Goal: Check status: Check status

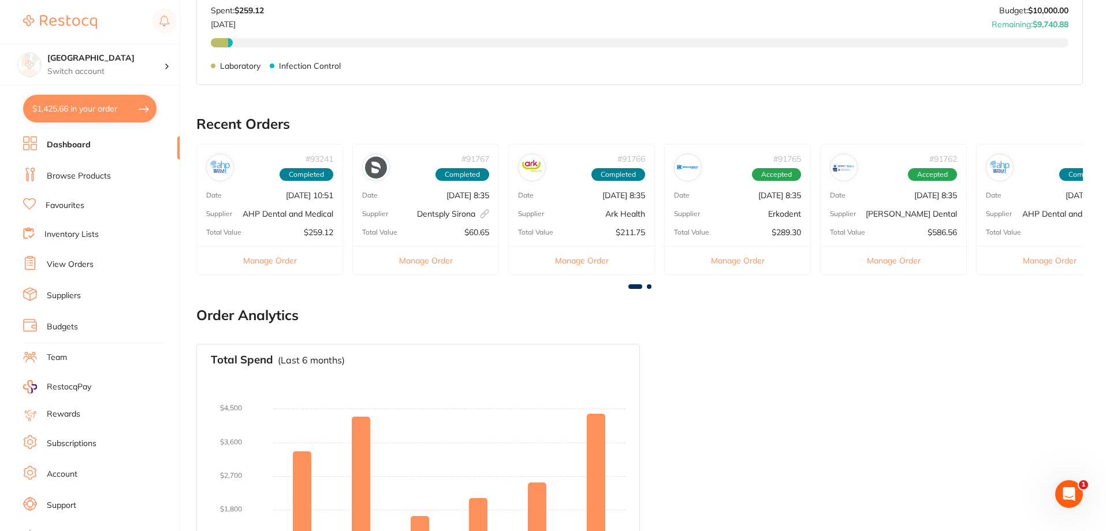
click at [264, 178] on div "# 93241 Completed" at bounding box center [270, 162] width 146 height 37
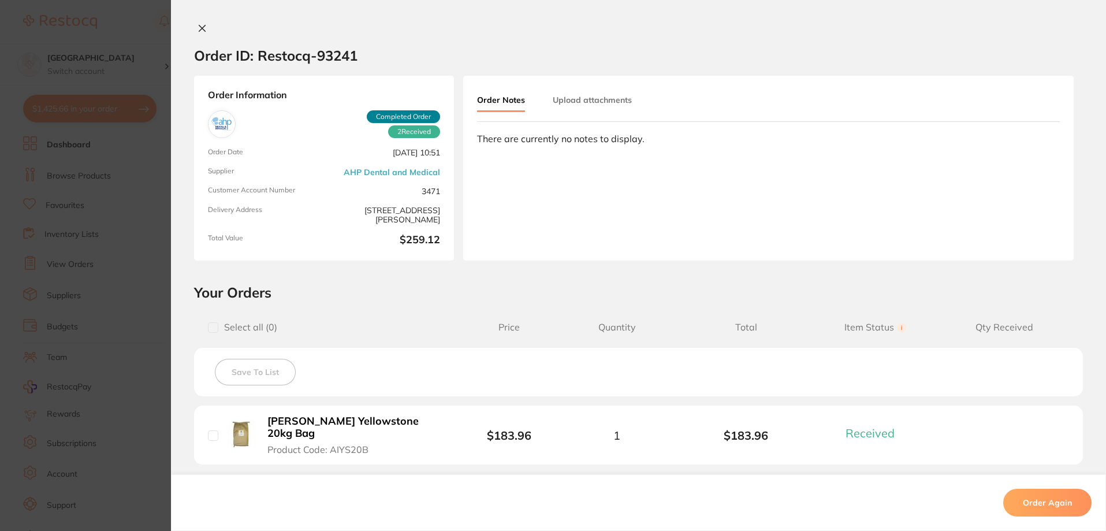
click at [201, 25] on icon at bounding box center [201, 28] width 9 height 9
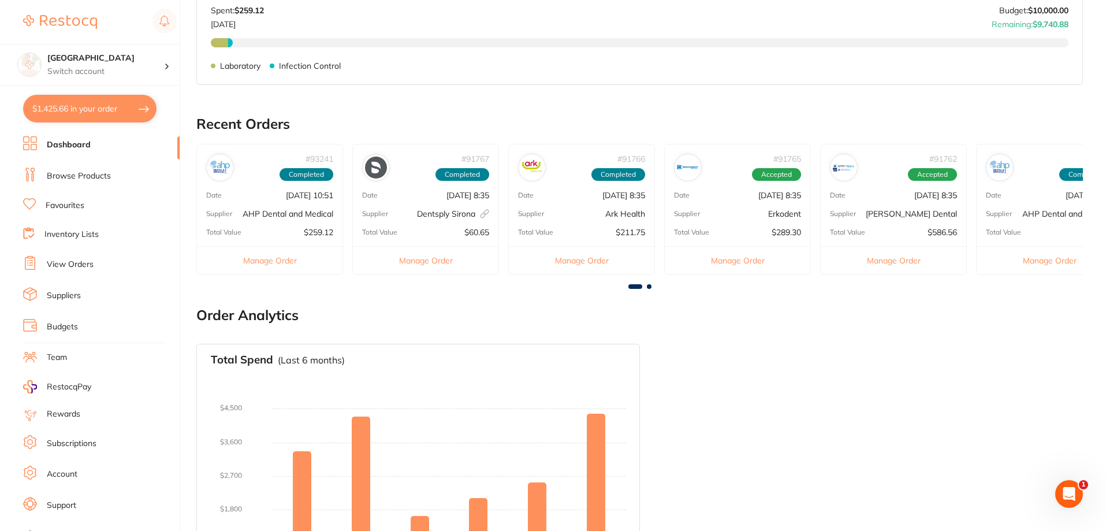
click at [416, 196] on div "Date [DATE] 8:35" at bounding box center [426, 195] width 146 height 9
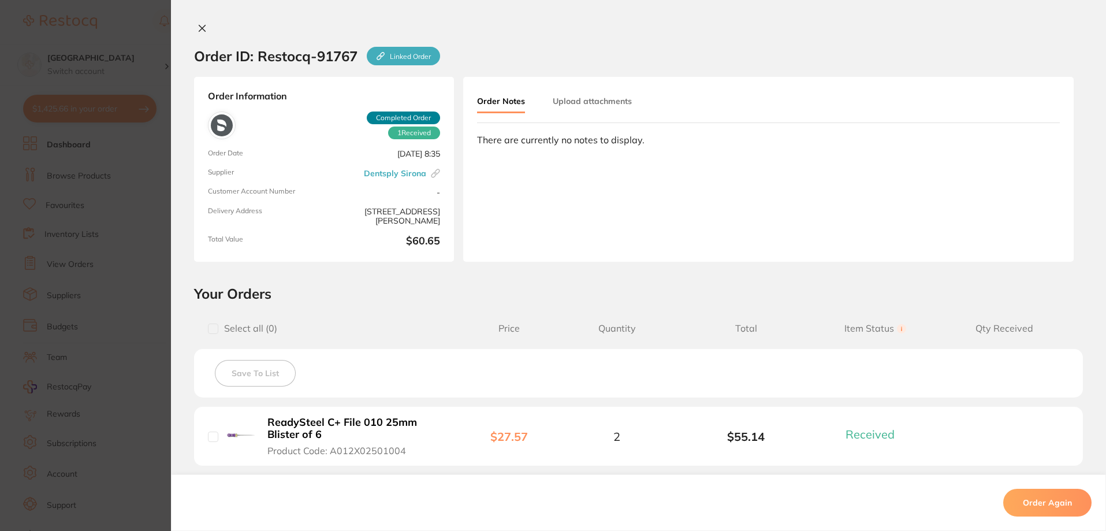
click at [197, 27] on icon at bounding box center [201, 28] width 9 height 9
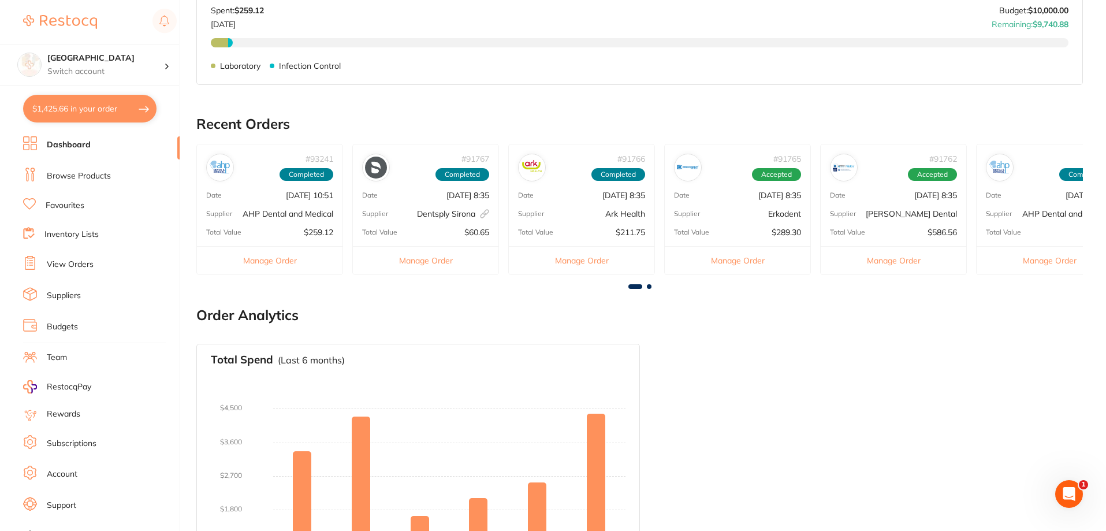
click at [582, 209] on div "Supplier Ark Health" at bounding box center [582, 213] width 146 height 9
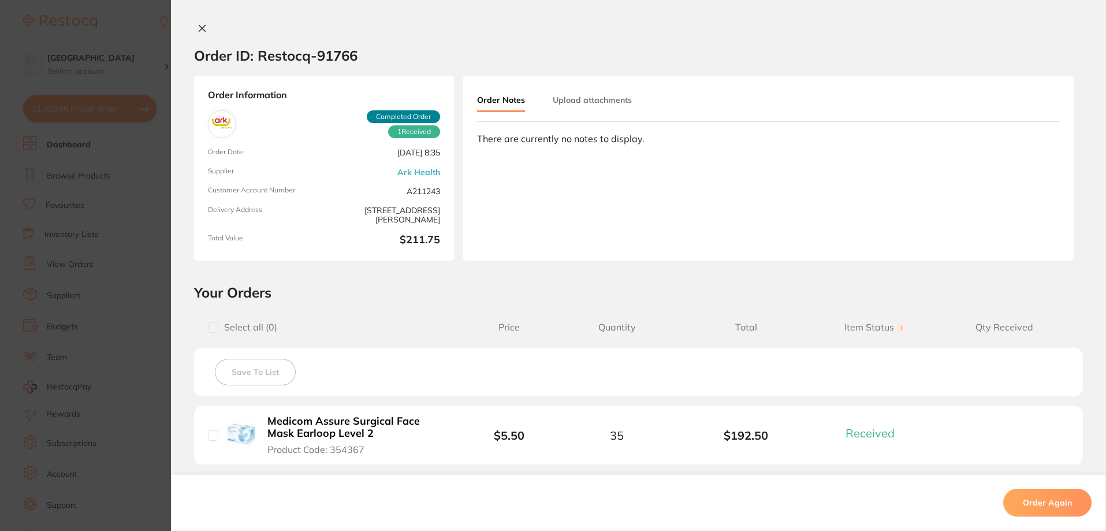
click at [197, 29] on icon at bounding box center [201, 28] width 9 height 9
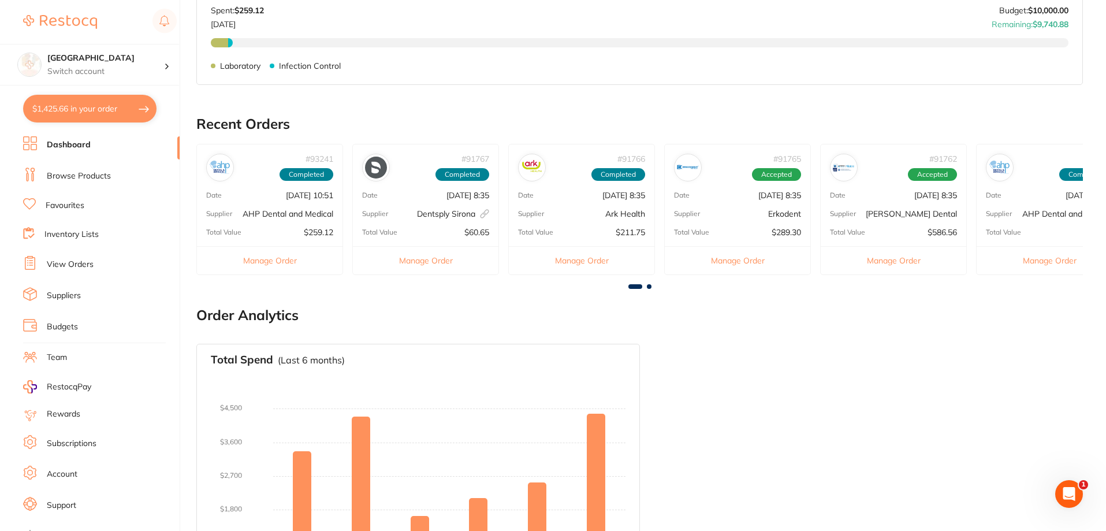
click at [714, 185] on div "# 91765 Accepted Date [DATE] 8:35 Supplier Erkodent Total Value $289.30 Manage …" at bounding box center [737, 209] width 147 height 131
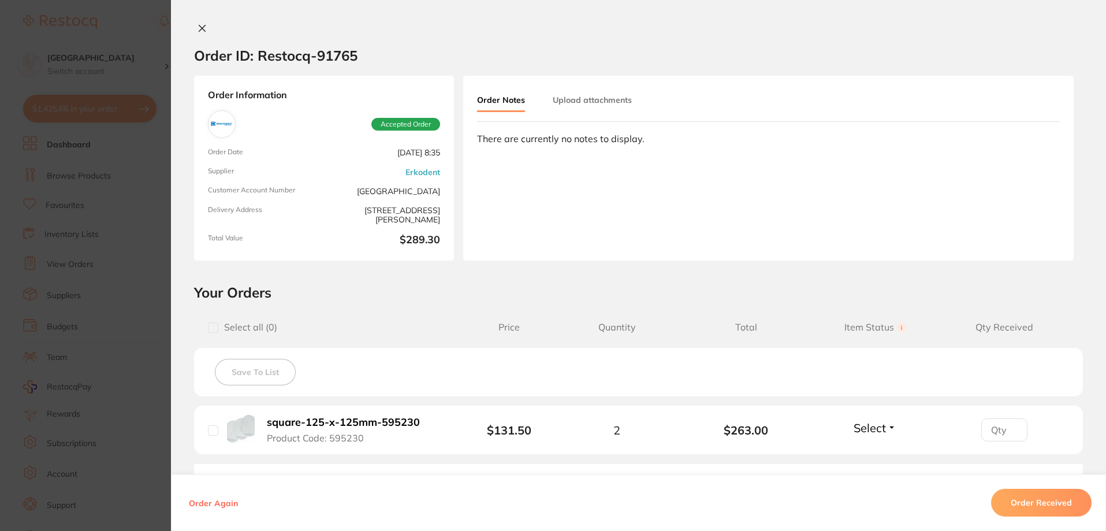
click at [197, 26] on icon at bounding box center [201, 28] width 9 height 9
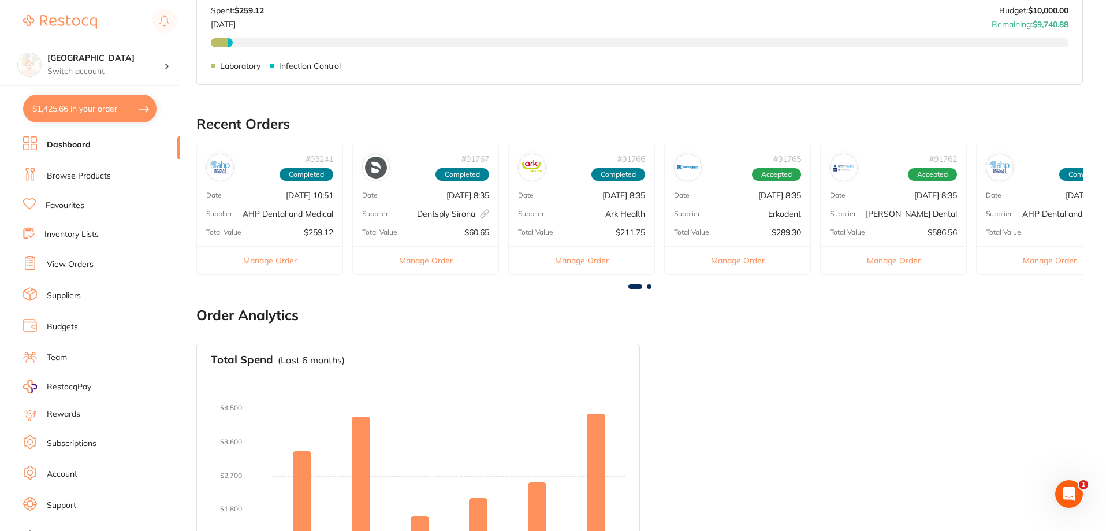
click at [885, 169] on div "# 91762 Accepted" at bounding box center [894, 162] width 146 height 37
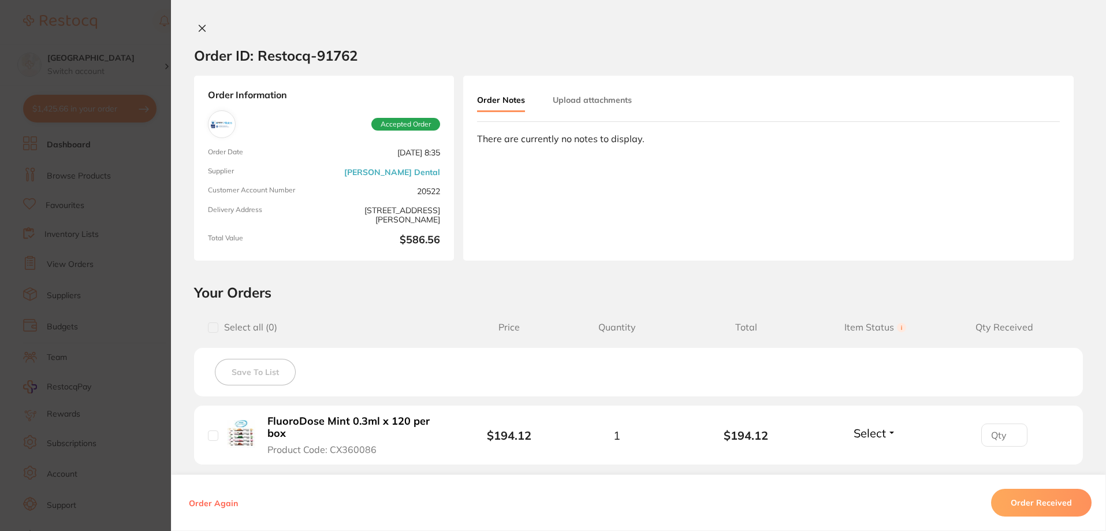
click at [199, 24] on icon at bounding box center [201, 28] width 9 height 9
